Goal: Transaction & Acquisition: Purchase product/service

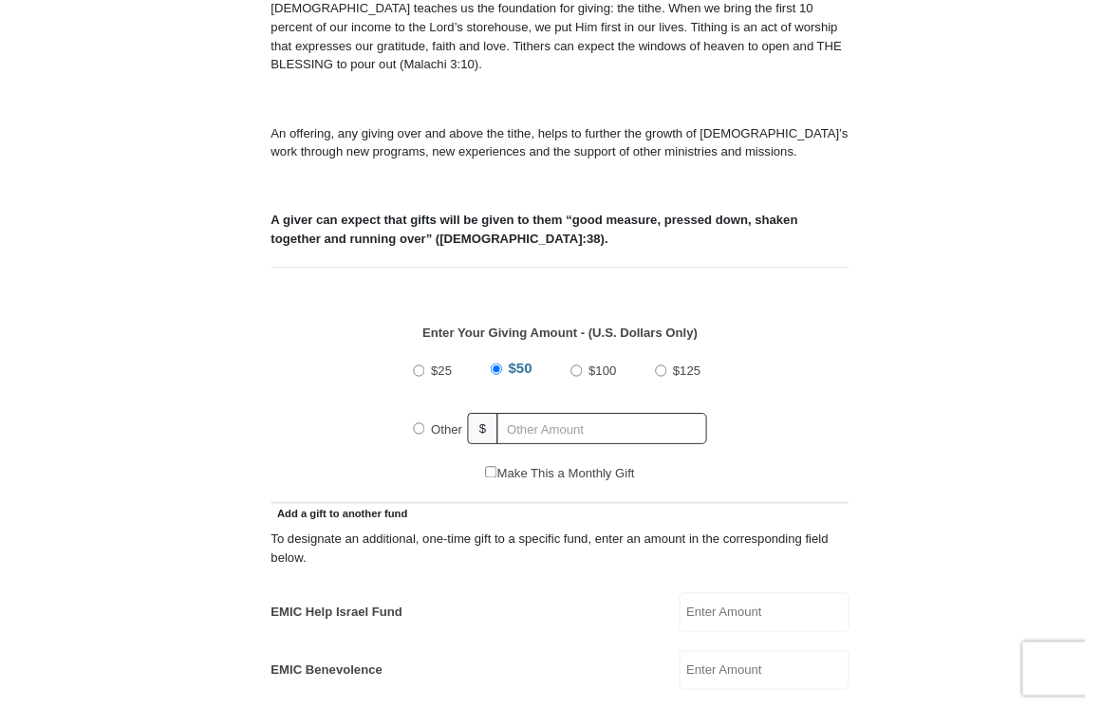
scroll to position [556, 0]
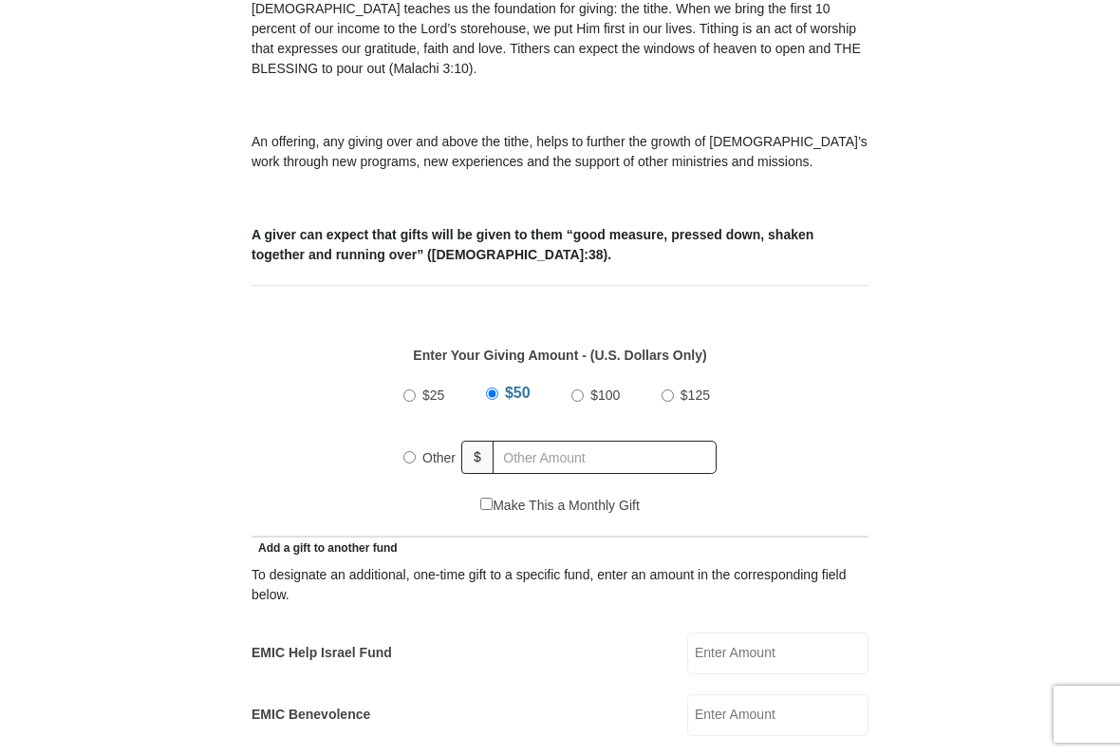
click at [419, 470] on label "Other" at bounding box center [439, 458] width 47 height 42
click at [416, 463] on input "Other" at bounding box center [410, 457] width 12 height 12
radio input "true"
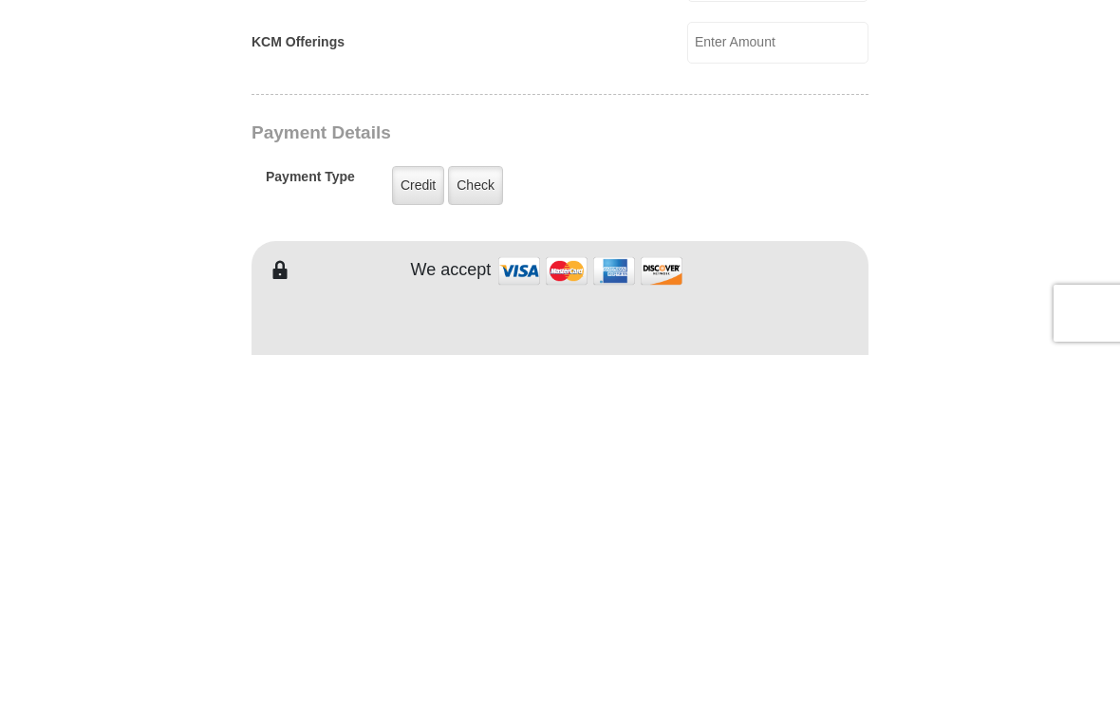
scroll to position [1069, 0]
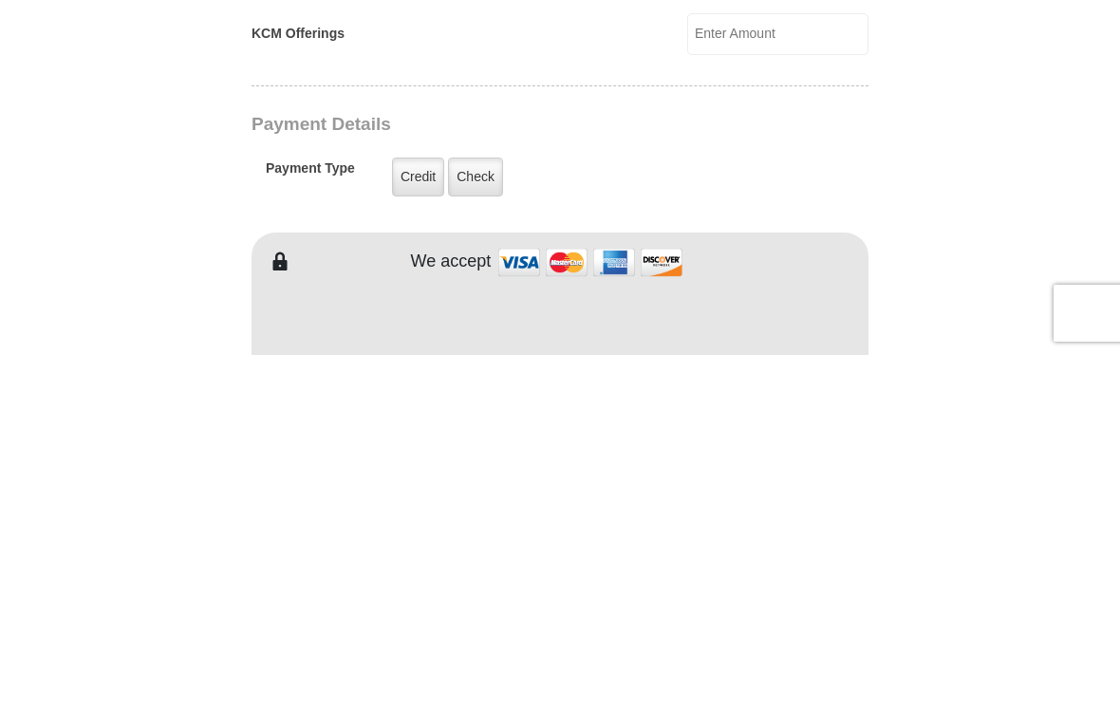
type input "250.00"
click at [485, 511] on label "Check" at bounding box center [475, 530] width 55 height 39
click at [0, 0] on input "Check" at bounding box center [0, 0] width 0 height 0
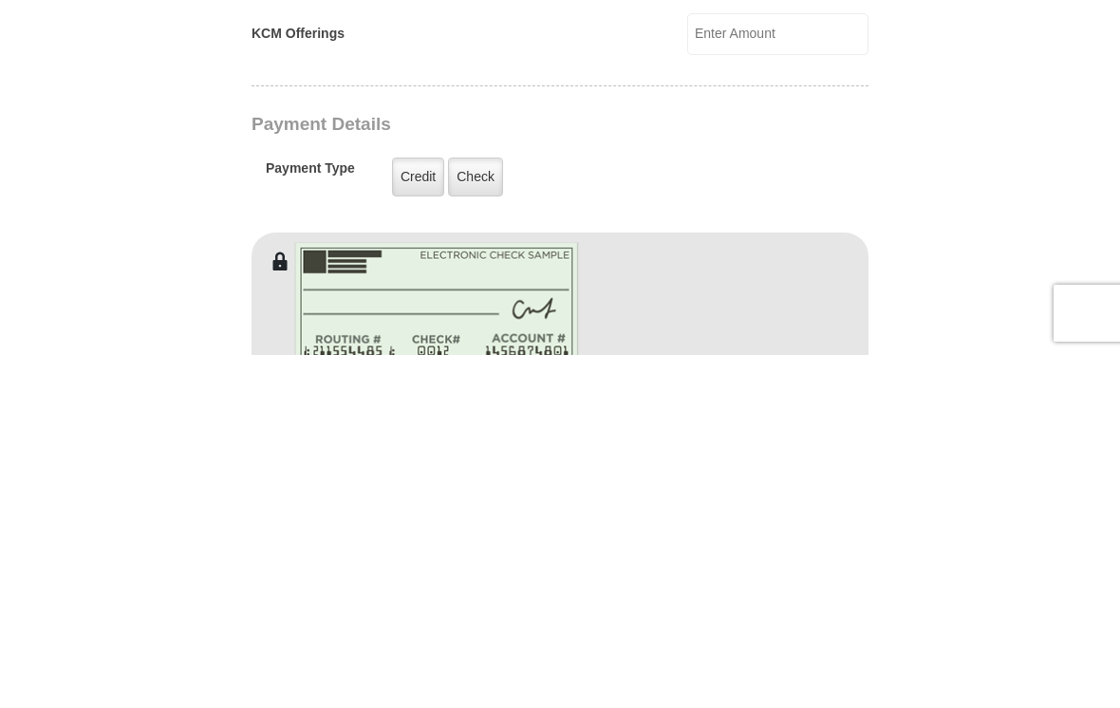
scroll to position [1422, 0]
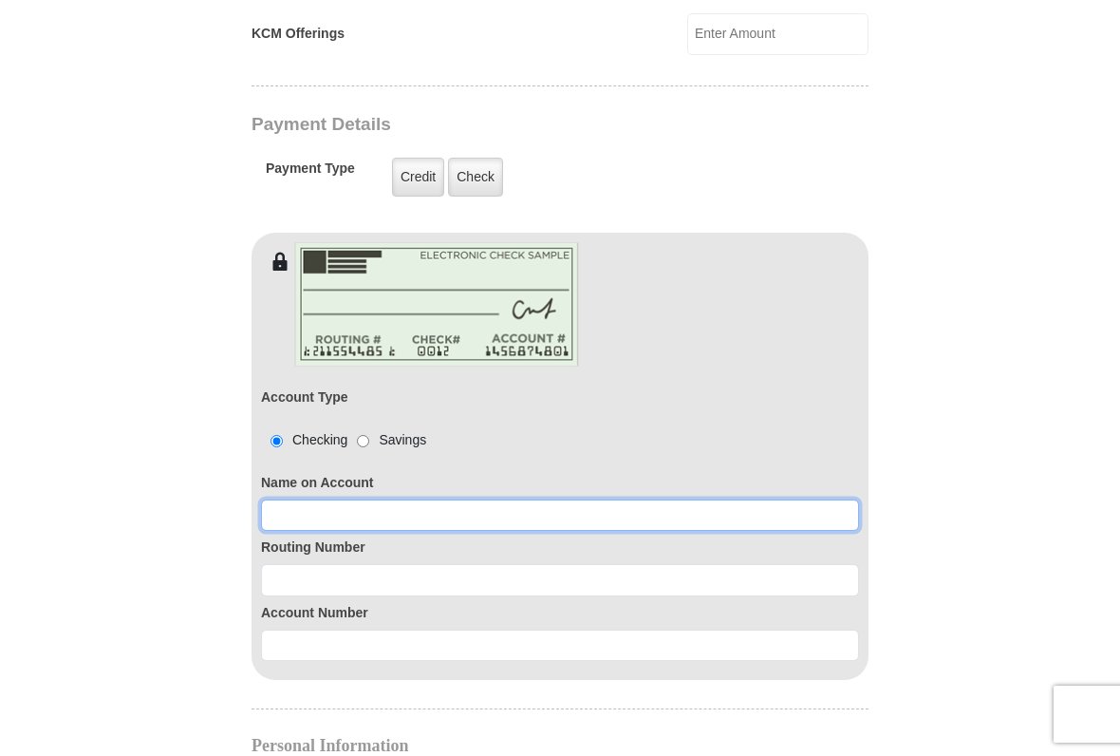
click at [286, 515] on input at bounding box center [560, 515] width 598 height 32
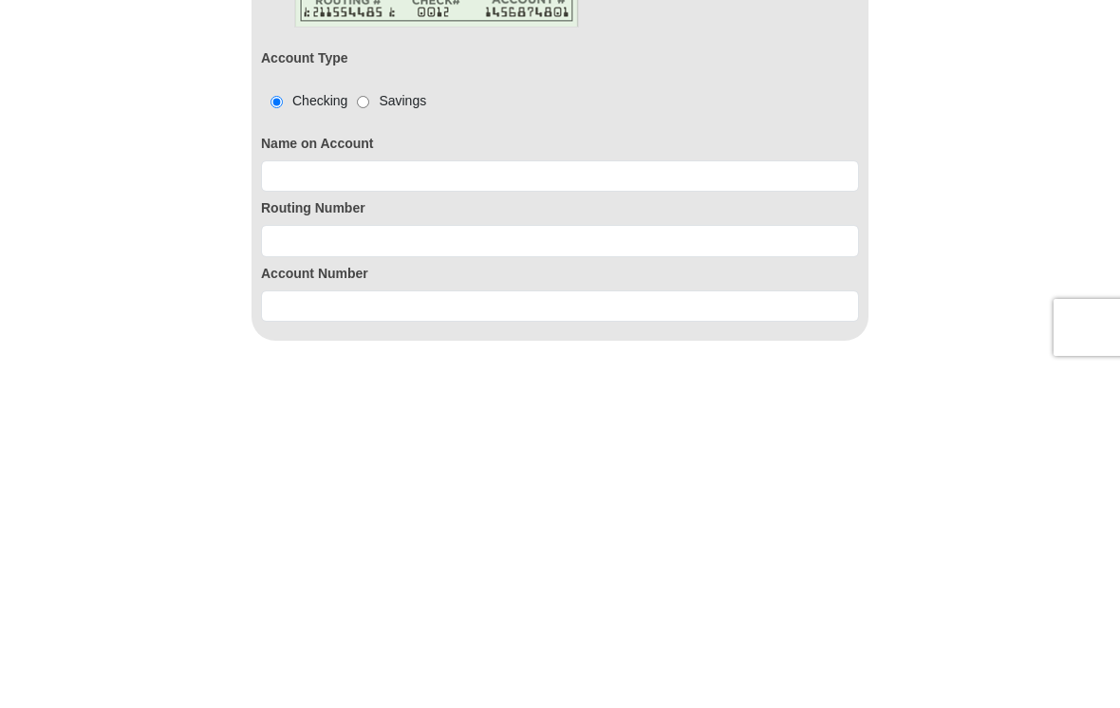
type input "[PERSON_NAME] $ [PERSON_NAME]"
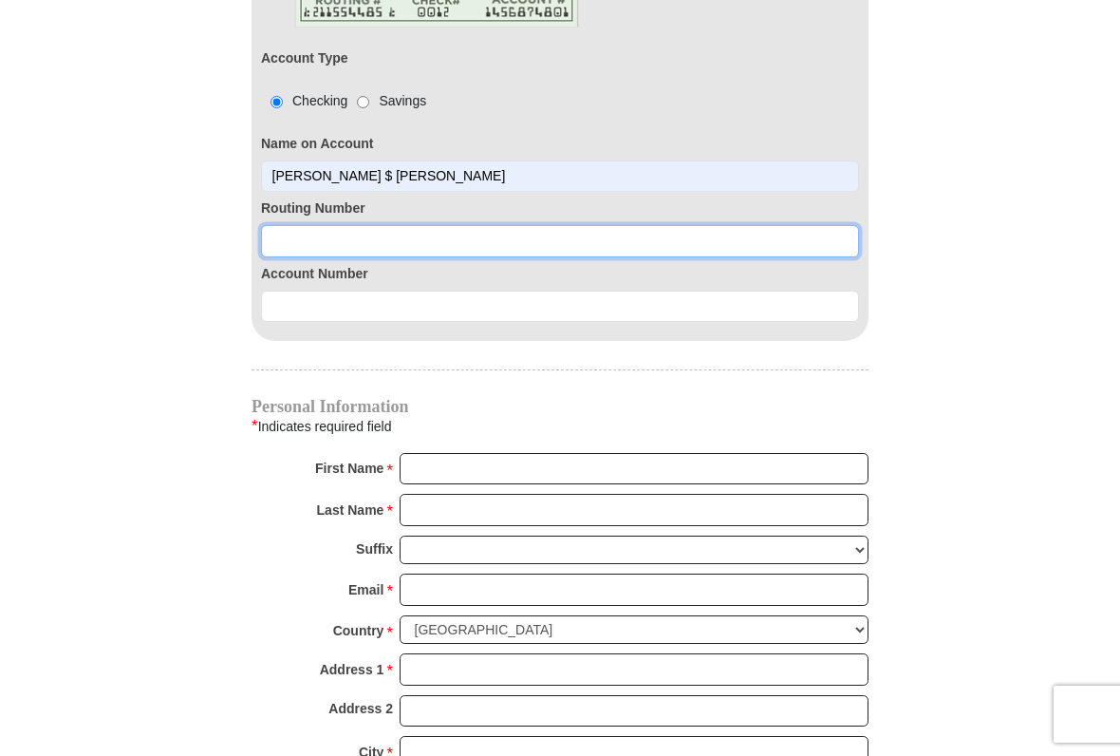
click at [290, 244] on input at bounding box center [560, 241] width 598 height 32
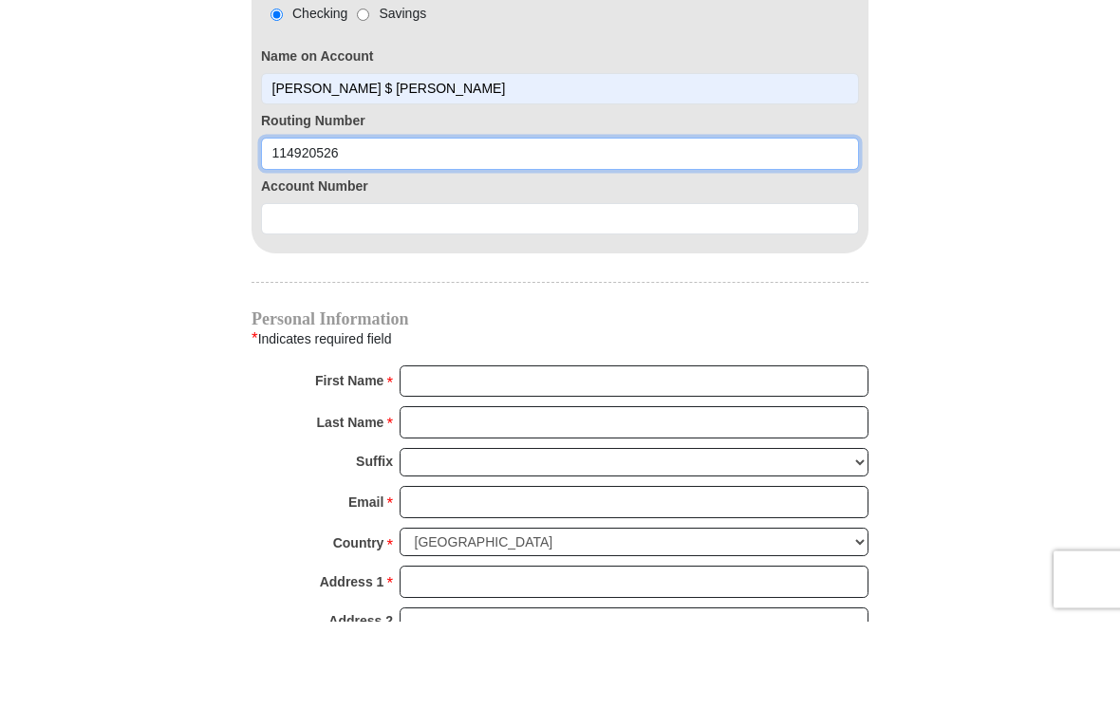
type input "114920526"
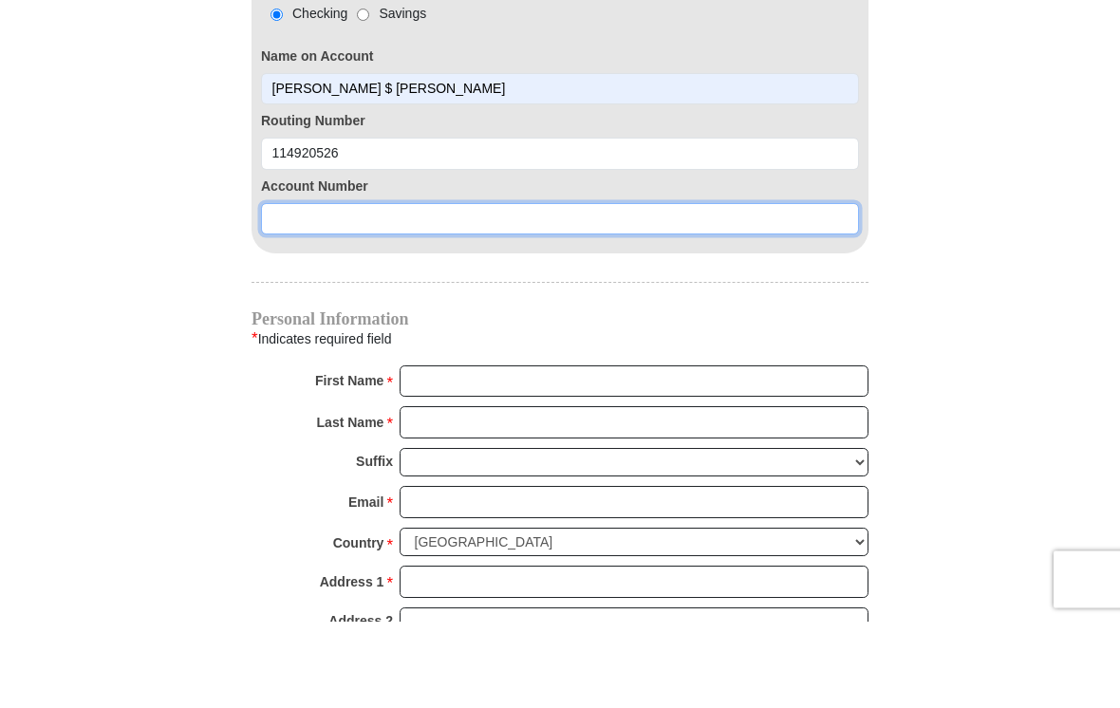
click at [281, 291] on input at bounding box center [560, 307] width 598 height 32
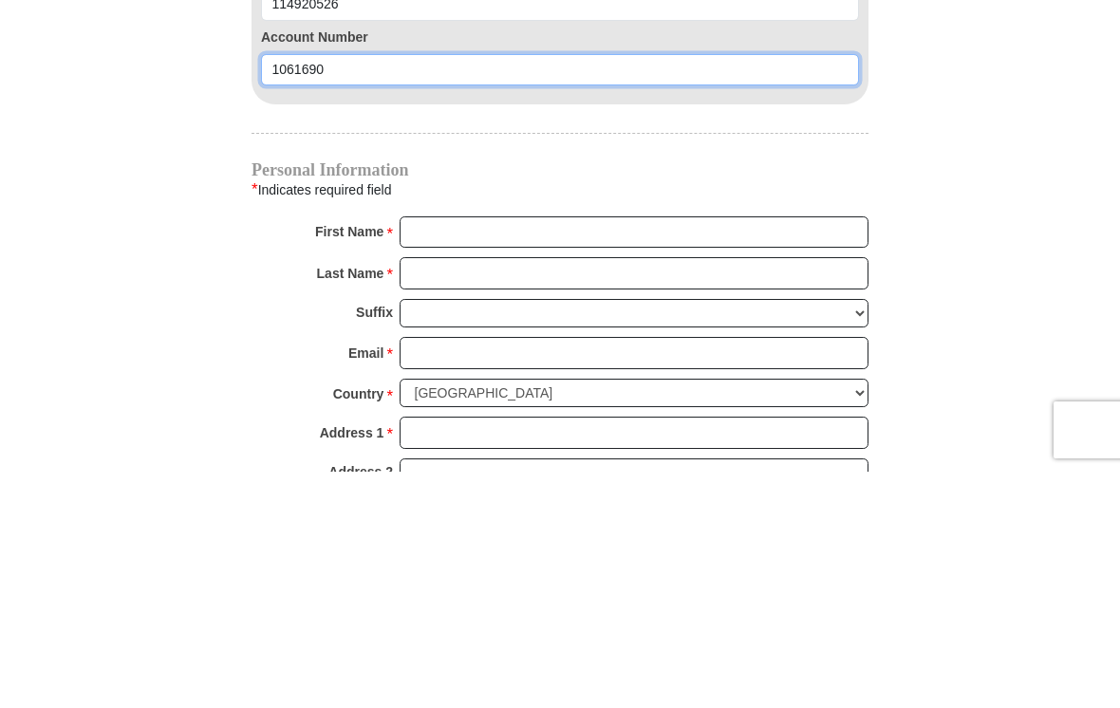
type input "1061690"
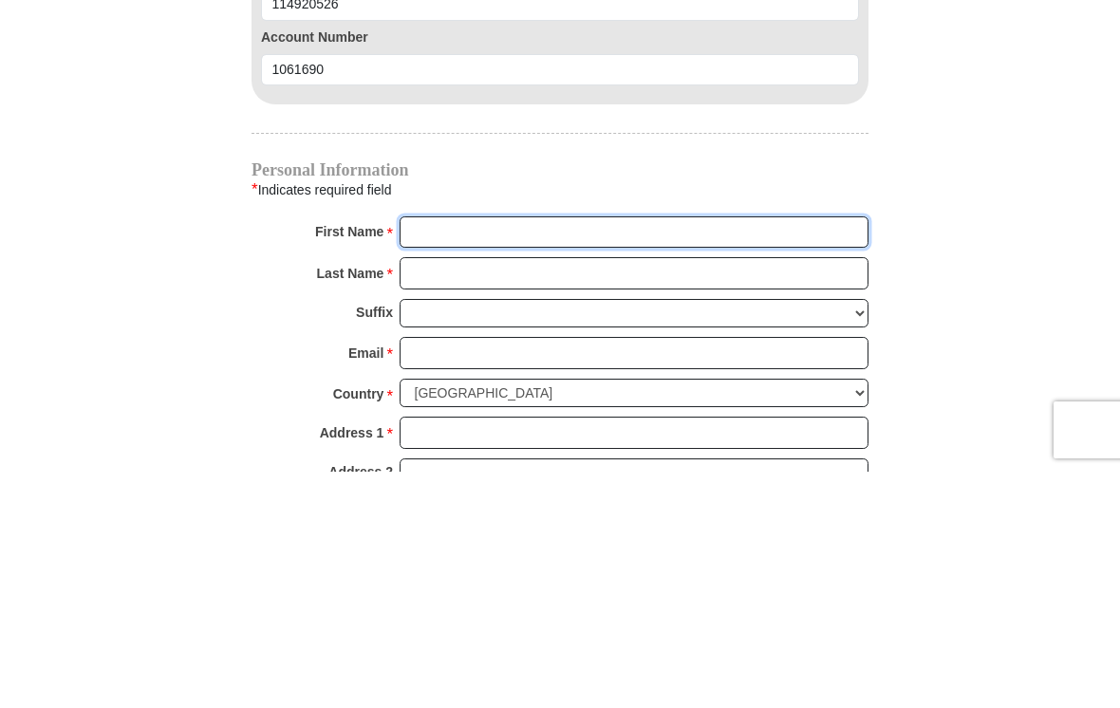
click at [426, 453] on input "First Name *" at bounding box center [634, 469] width 469 height 32
type input "[PERSON_NAME] $ [PERSON_NAME]"
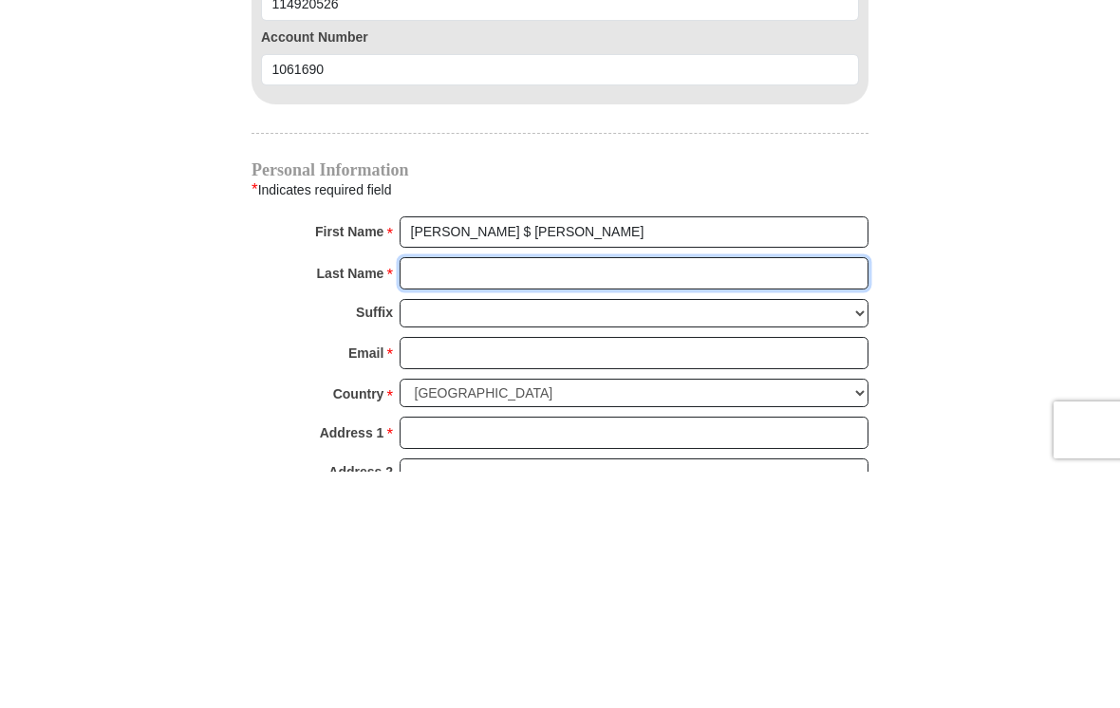
type input "Law"
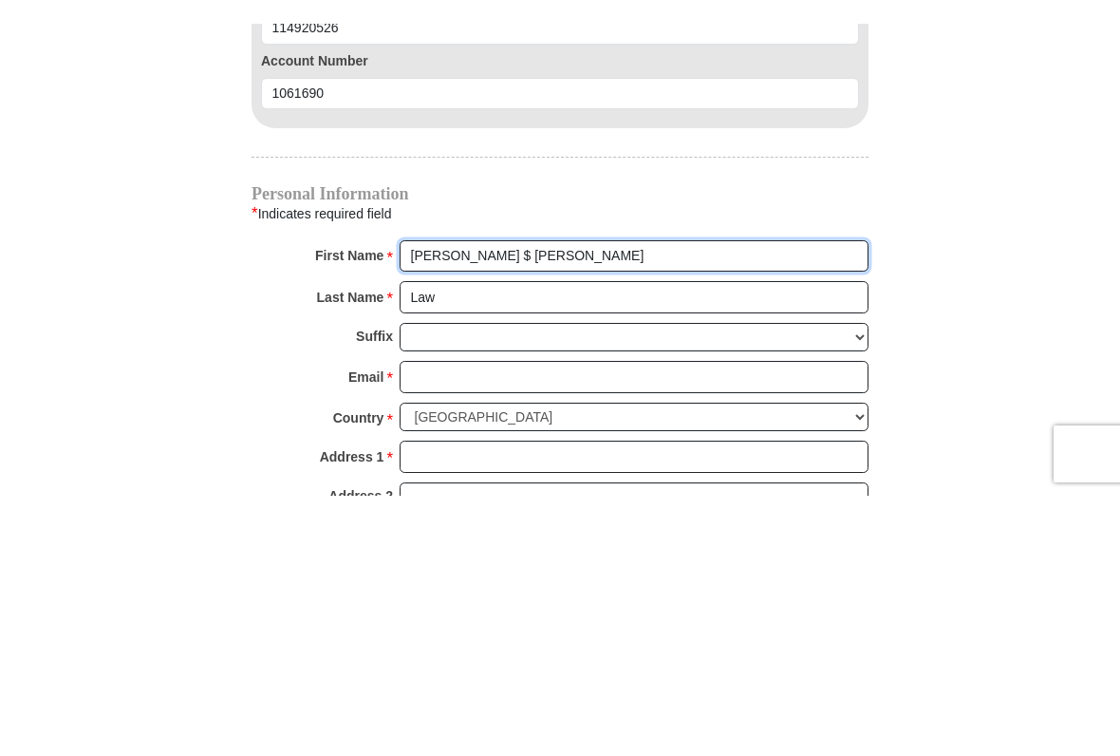
scroll to position [1998, 0]
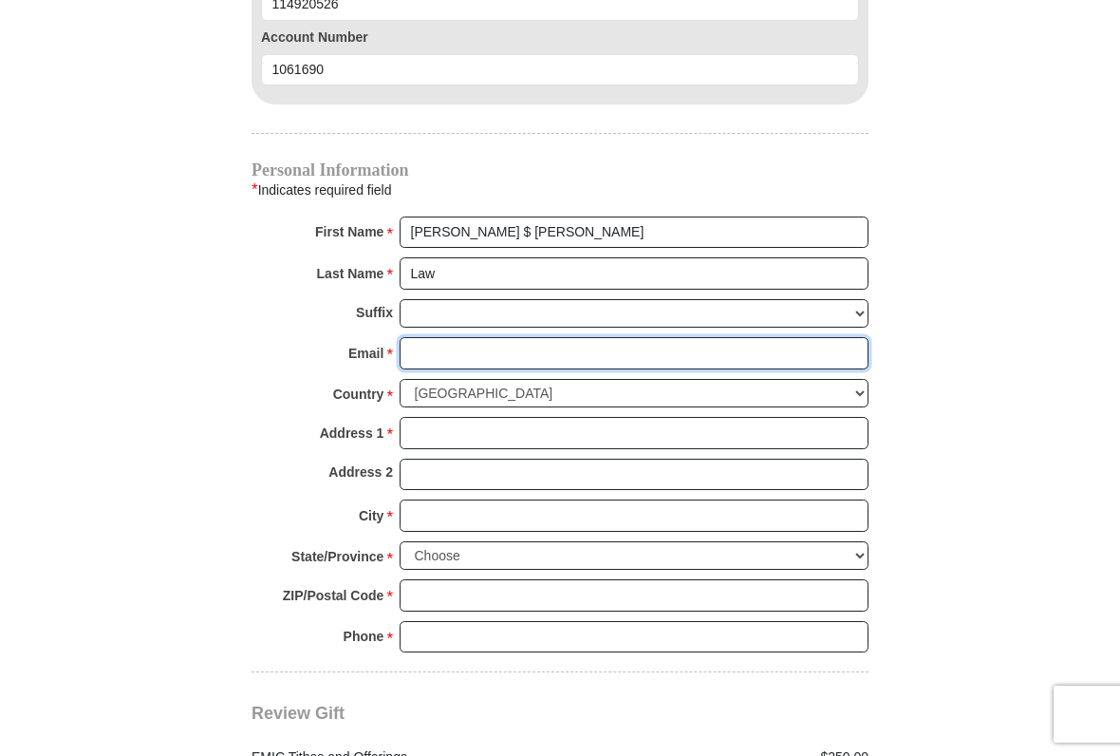
type input "[EMAIL_ADDRESS][DOMAIN_NAME]"
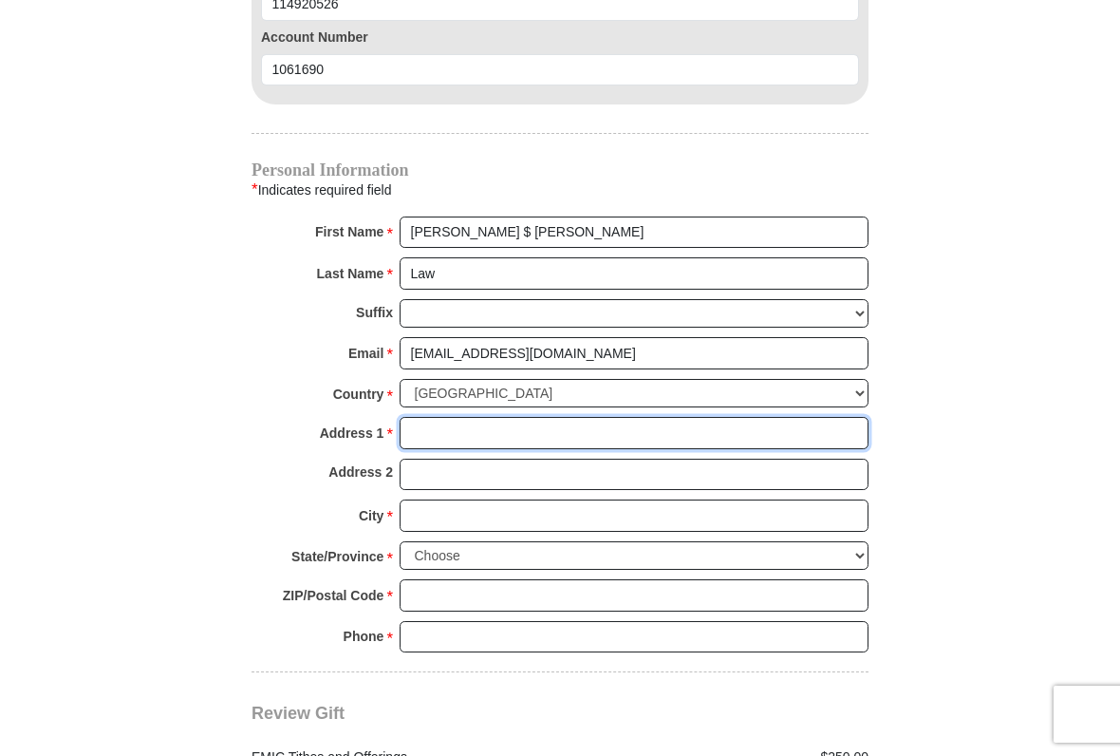
type input "[STREET_ADDRESS]"
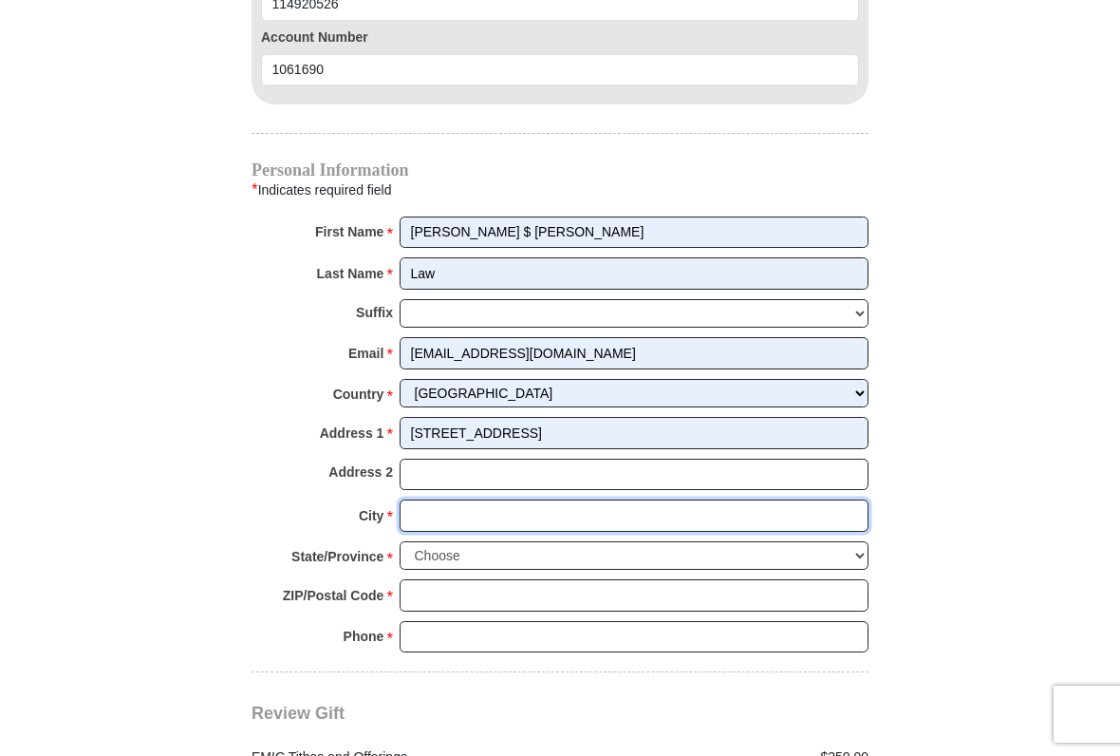
type input "Llano"
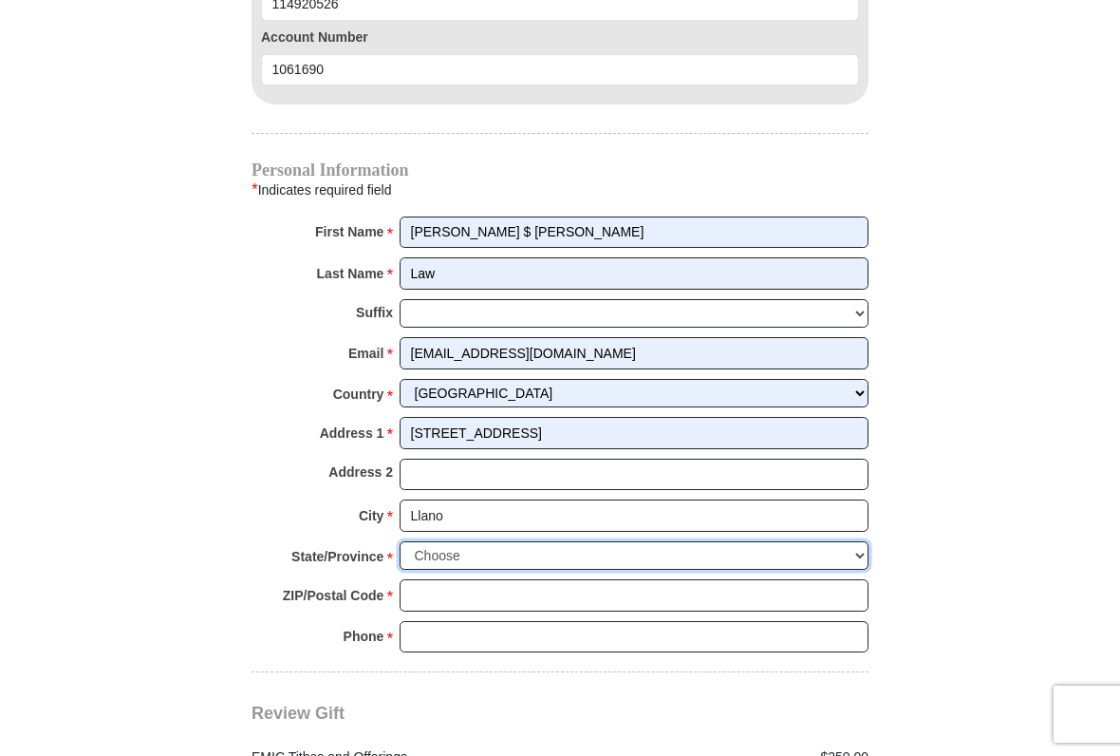
select select "[GEOGRAPHIC_DATA]"
type input "78643"
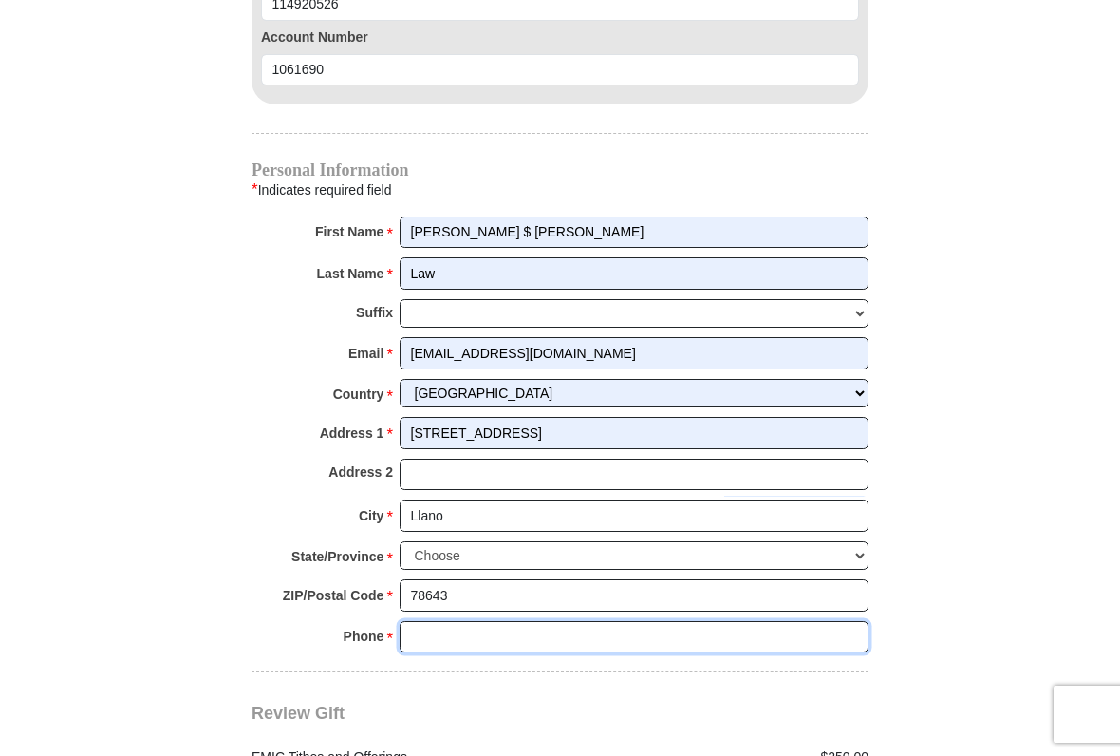
type input "3252485640"
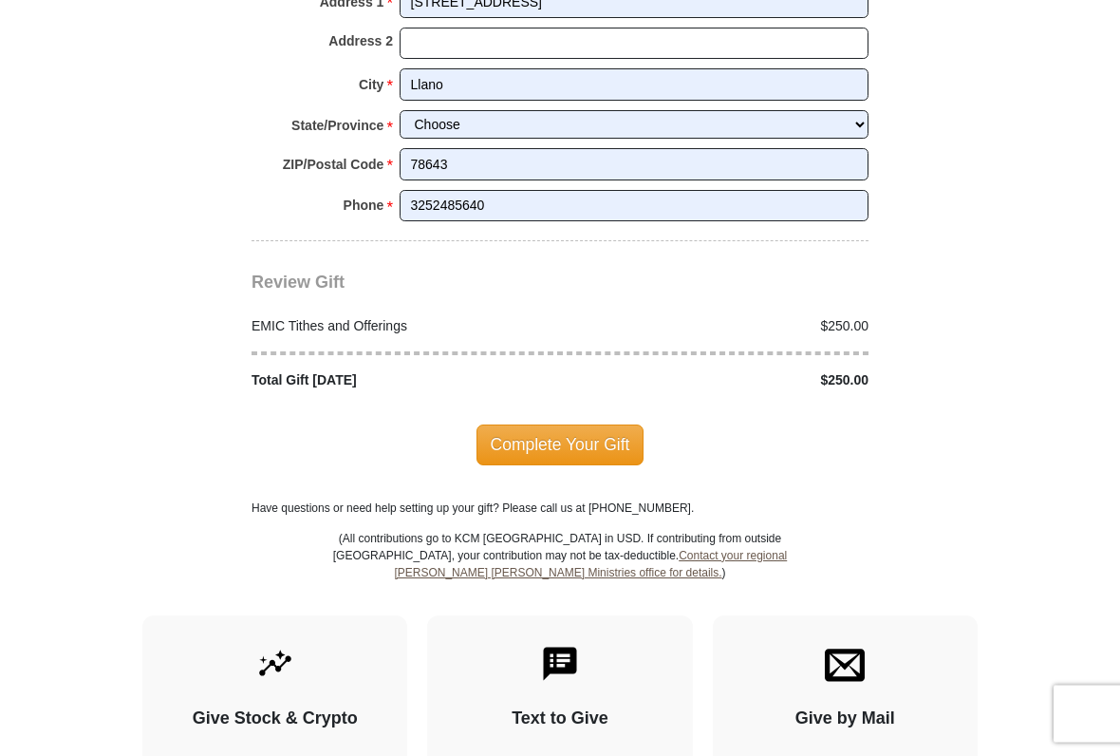
scroll to position [2429, 0]
click at [563, 433] on span "Complete Your Gift" at bounding box center [561, 444] width 168 height 40
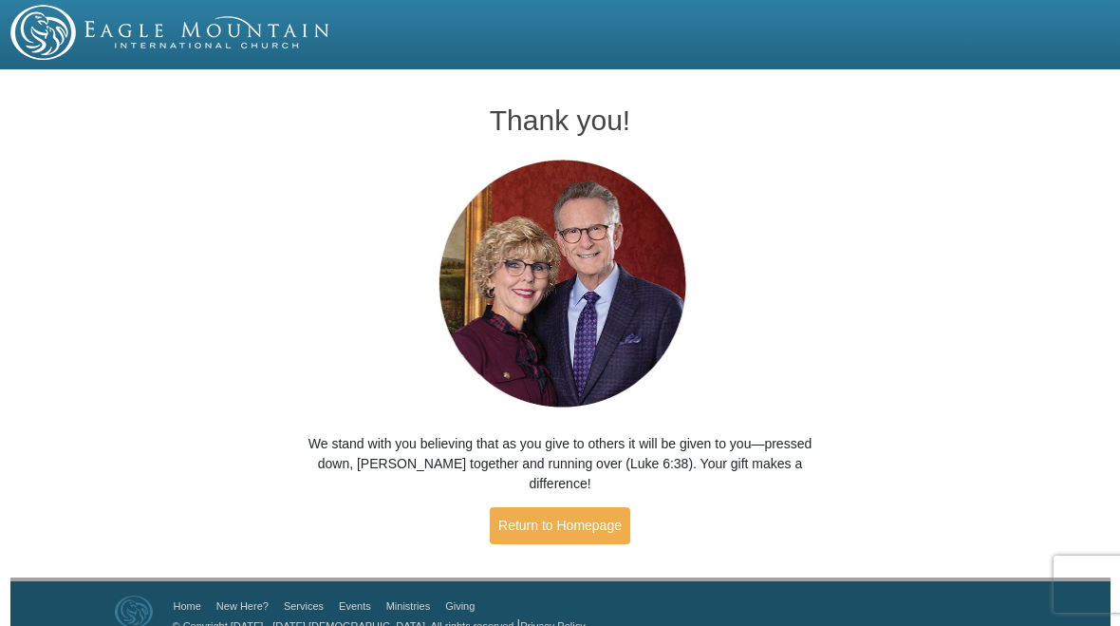
click at [562, 516] on link "Return to Homepage" at bounding box center [560, 525] width 141 height 37
